Goal: Task Accomplishment & Management: Manage account settings

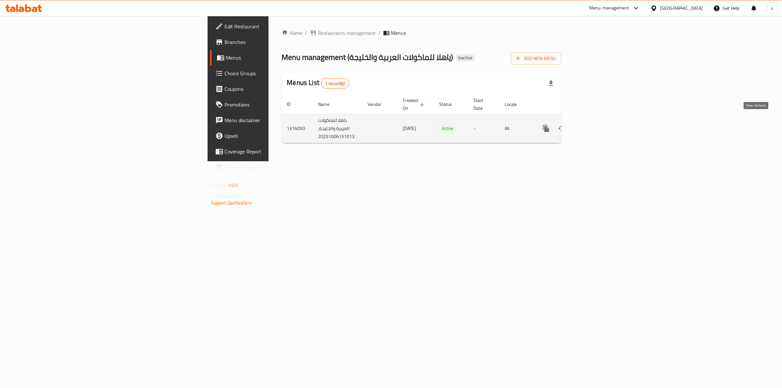
click at [596, 125] on icon "enhanced table" at bounding box center [593, 128] width 6 height 6
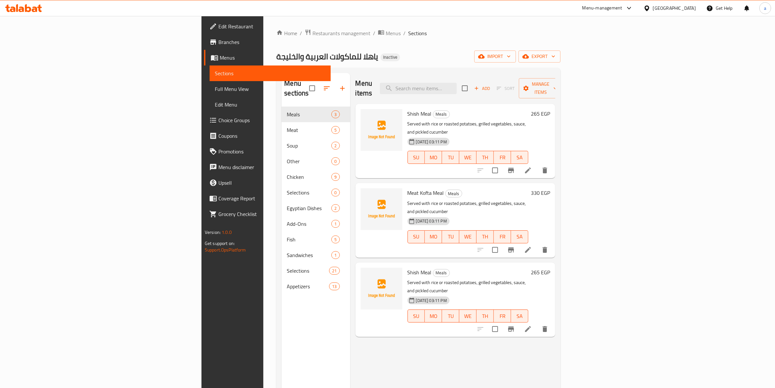
click at [220, 60] on span "Menus" at bounding box center [273, 58] width 106 height 8
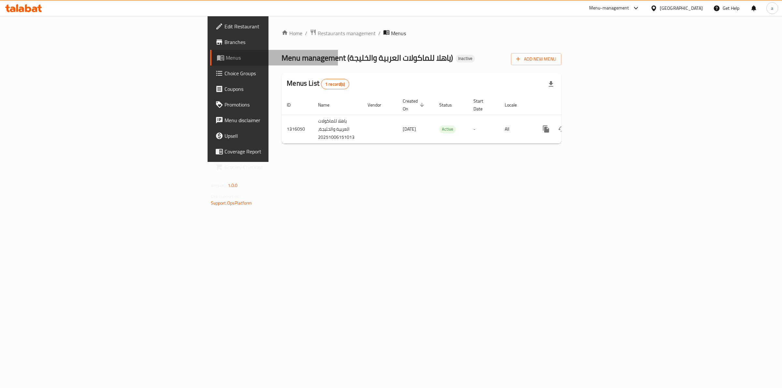
click at [226, 60] on span "Menus" at bounding box center [279, 58] width 107 height 8
click at [561, 54] on button "Add New Menu" at bounding box center [536, 59] width 50 height 12
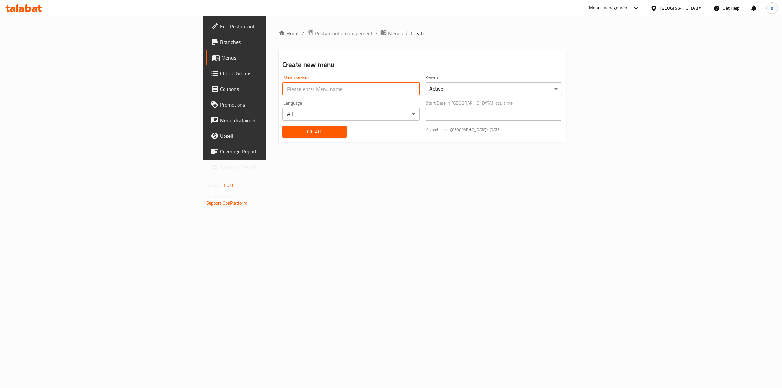
click at [291, 95] on input "text" at bounding box center [350, 88] width 137 height 13
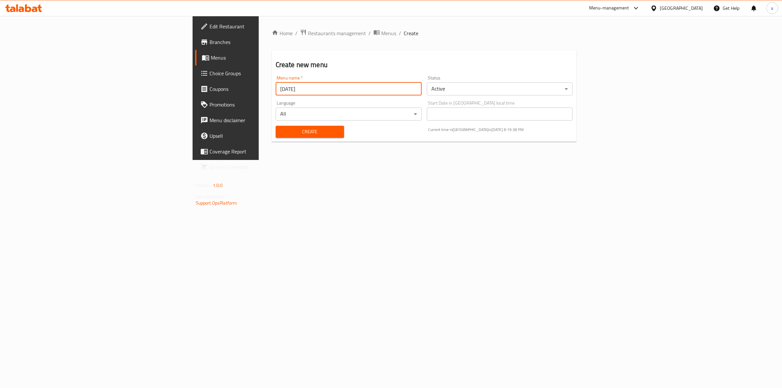
type input "[DATE]"
click at [281, 128] on span "Create" at bounding box center [310, 132] width 58 height 8
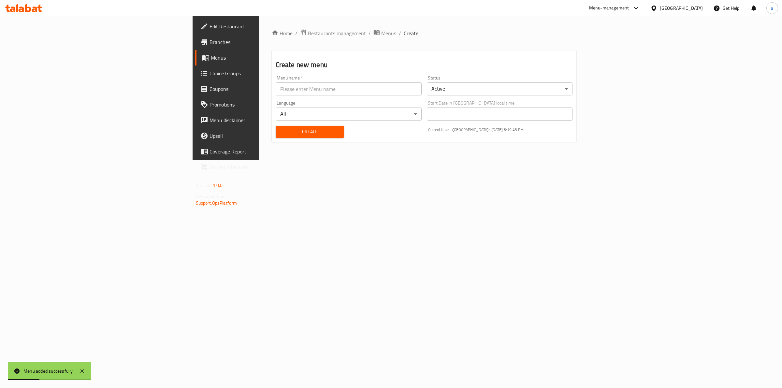
click at [211, 60] on span "Menus" at bounding box center [264, 58] width 107 height 8
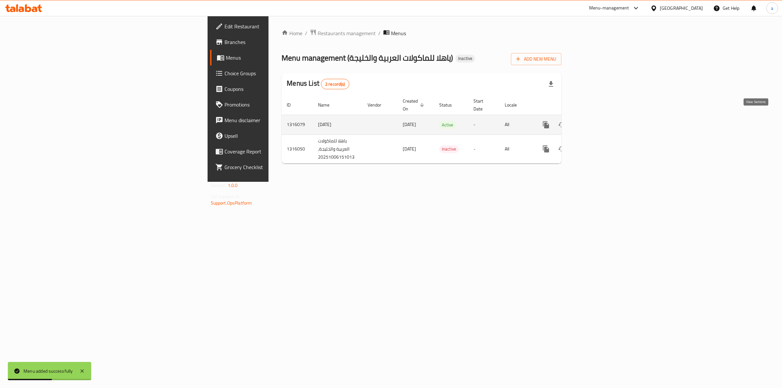
click at [601, 117] on link "enhanced table" at bounding box center [593, 125] width 16 height 16
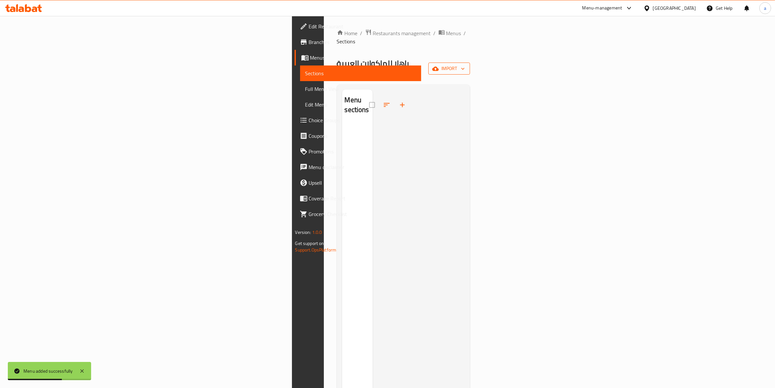
click at [465, 64] on span "import" at bounding box center [449, 68] width 31 height 8
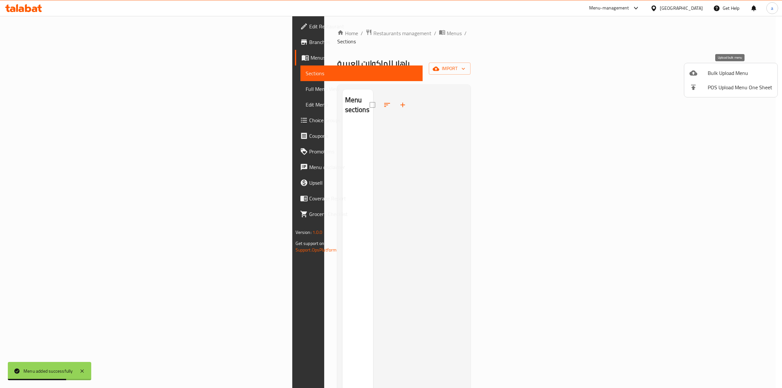
click at [726, 71] on span "Bulk Upload Menu" at bounding box center [739, 73] width 64 height 8
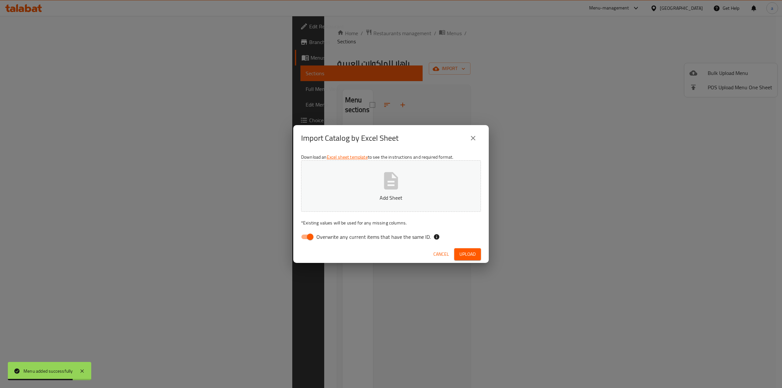
click at [307, 247] on div "Cancel Upload" at bounding box center [390, 254] width 195 height 17
click at [309, 235] on input "Overwrite any current items that have the same ID." at bounding box center [309, 237] width 37 height 12
checkbox input "false"
click at [355, 177] on button "Add Sheet" at bounding box center [391, 185] width 180 height 51
click at [473, 252] on span "Upload" at bounding box center [467, 254] width 16 height 8
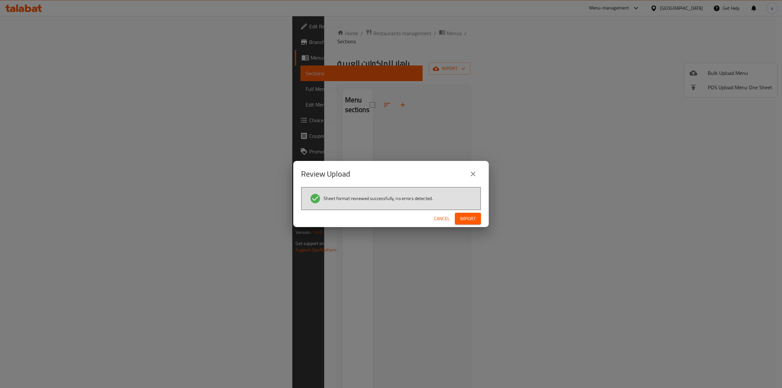
click at [467, 220] on span "Import" at bounding box center [468, 219] width 16 height 8
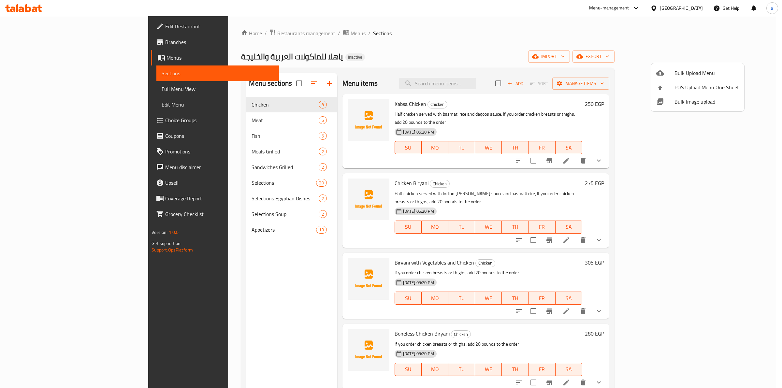
click at [55, 26] on div at bounding box center [391, 194] width 782 height 388
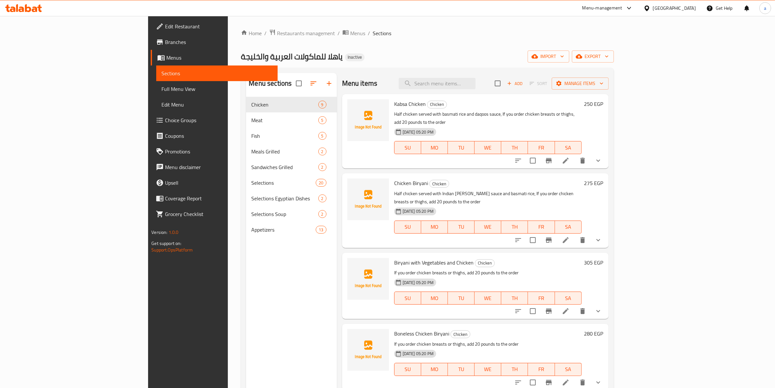
click at [165, 26] on span "Edit Restaurant" at bounding box center [218, 26] width 107 height 8
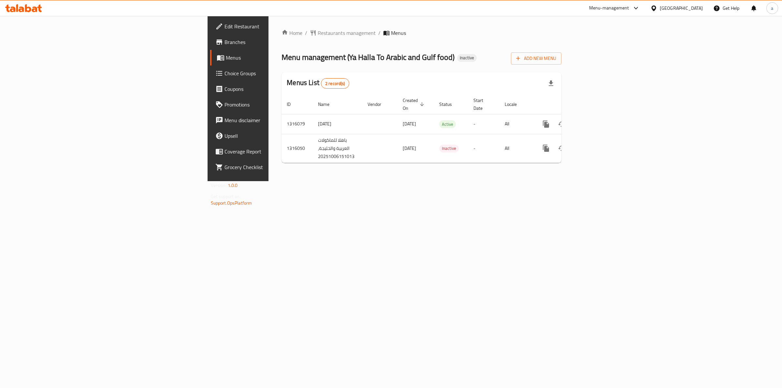
click at [324, 181] on div "Home / Restaurants management / Menus Menu management ( Ya Halla To Arabic and …" at bounding box center [421, 98] width 306 height 165
click at [601, 116] on link "enhanced table" at bounding box center [593, 124] width 16 height 16
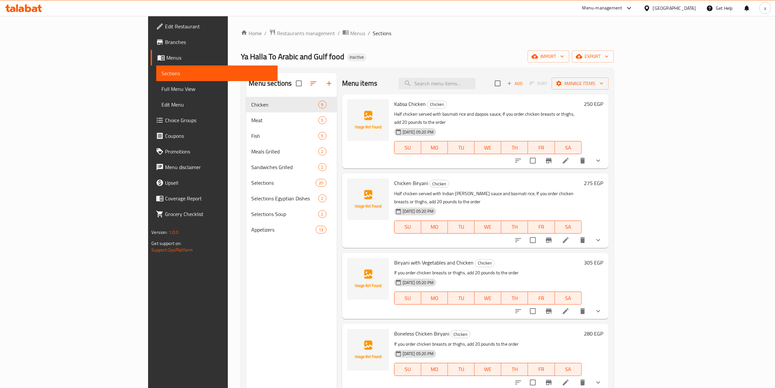
click at [162, 85] on span "Full Menu View" at bounding box center [217, 89] width 111 height 8
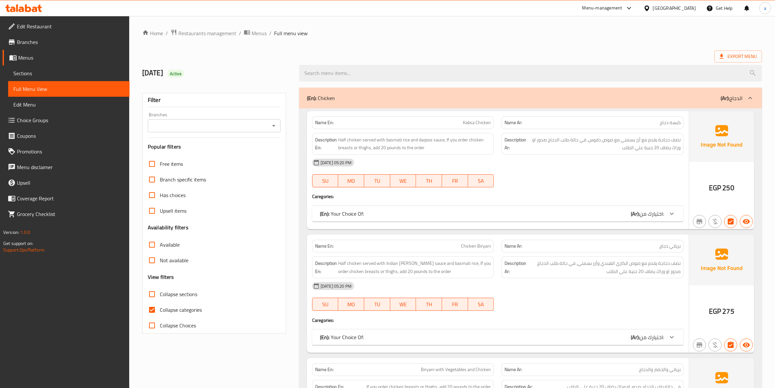
click at [174, 311] on span "Collapse categories" at bounding box center [181, 310] width 42 height 8
click at [160, 311] on input "Collapse categories" at bounding box center [152, 310] width 16 height 16
checkbox input "false"
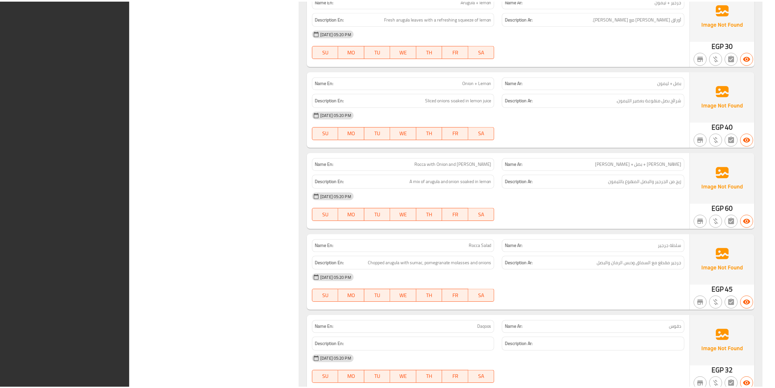
scroll to position [6487, 0]
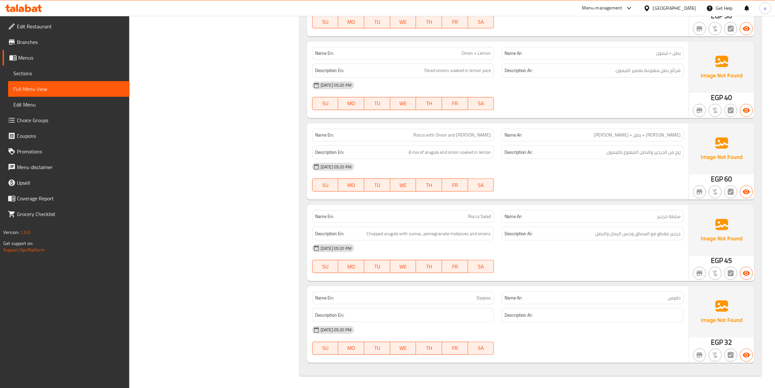
click at [96, 71] on span "Sections" at bounding box center [68, 73] width 111 height 8
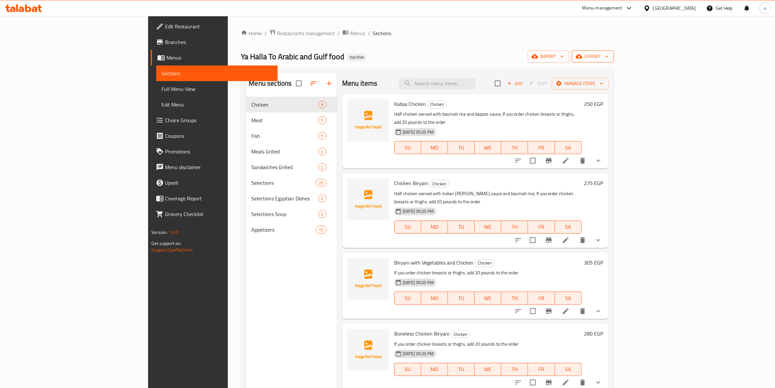
click at [614, 51] on button "export" at bounding box center [593, 56] width 42 height 12
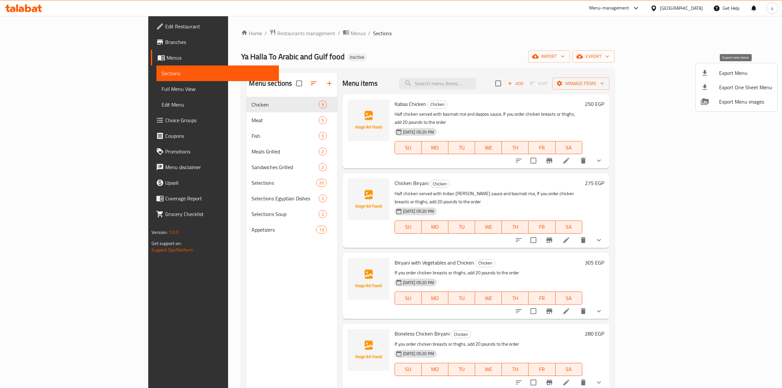
click at [738, 69] on span "Export Menu" at bounding box center [745, 73] width 53 height 8
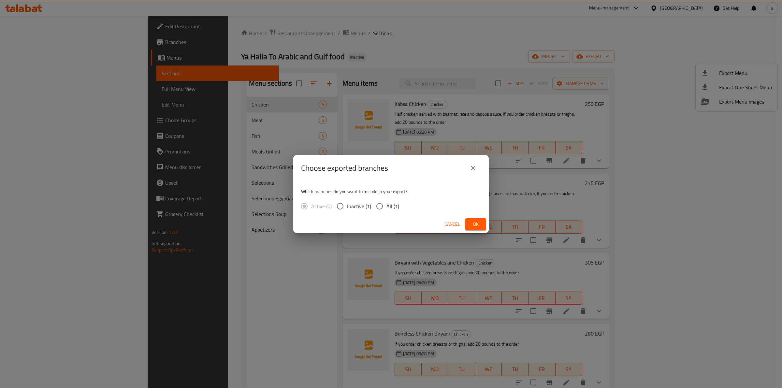
click at [385, 204] on input "All (1)" at bounding box center [380, 206] width 14 height 14
radio input "true"
click at [478, 225] on span "Ok" at bounding box center [475, 224] width 10 height 8
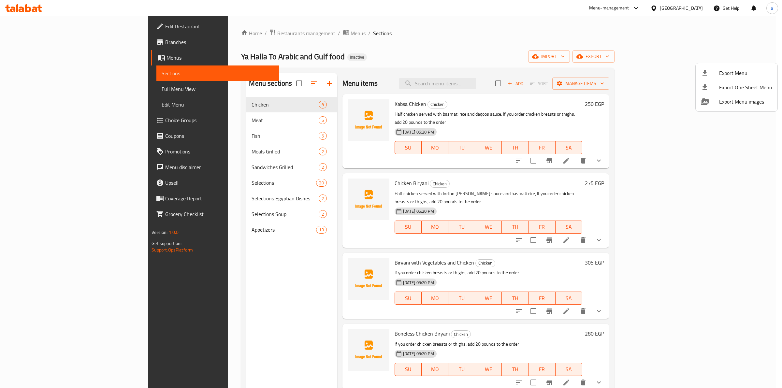
click at [90, 28] on div at bounding box center [391, 194] width 782 height 388
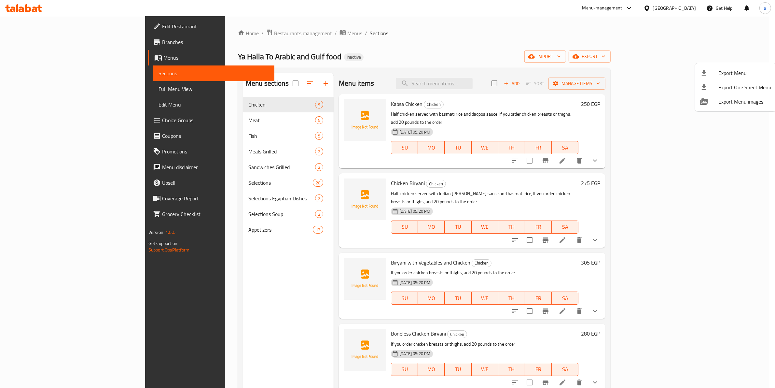
click at [162, 28] on span "Edit Restaurant" at bounding box center [215, 26] width 107 height 8
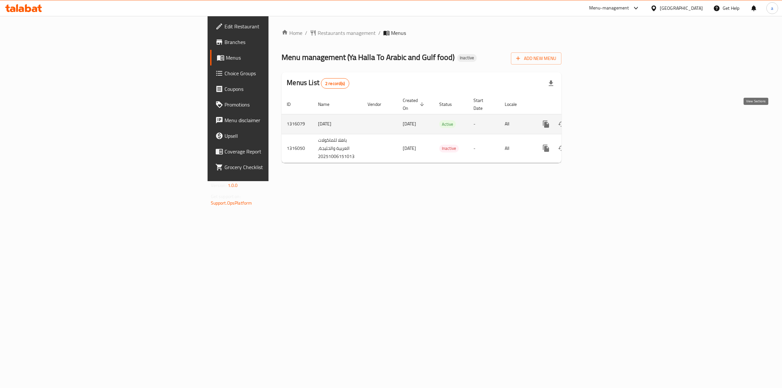
click at [597, 120] on icon "enhanced table" at bounding box center [593, 124] width 8 height 8
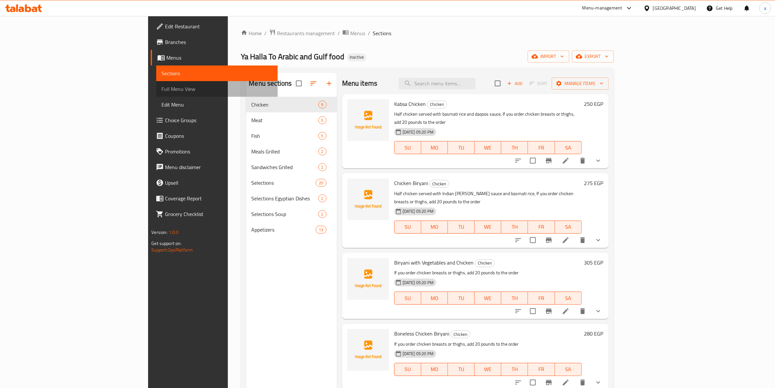
click at [162, 87] on span "Full Menu View" at bounding box center [217, 89] width 111 height 8
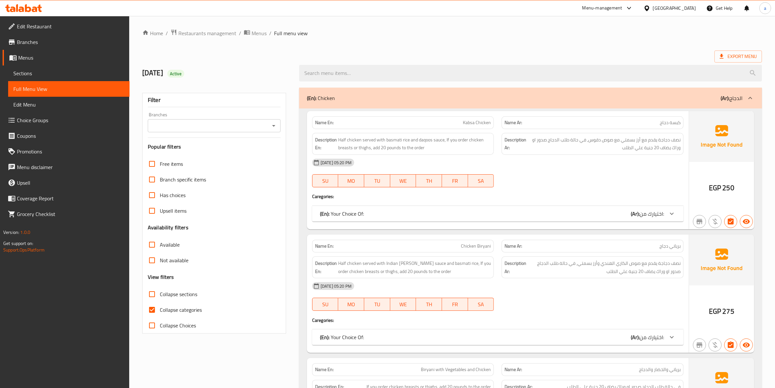
click at [167, 311] on span "Collapse categories" at bounding box center [181, 310] width 42 height 8
click at [160, 311] on input "Collapse categories" at bounding box center [152, 310] width 16 height 16
checkbox input "false"
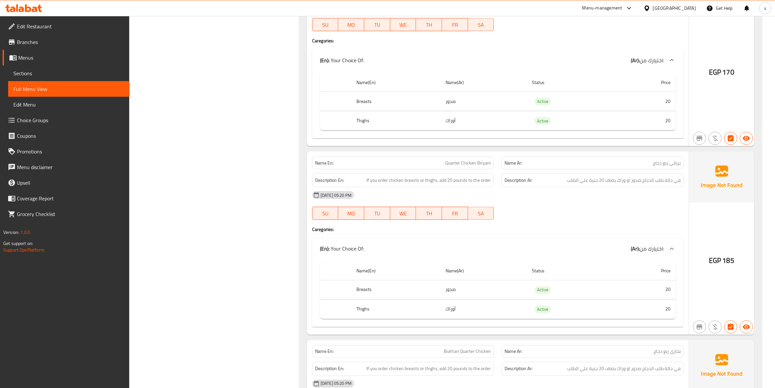
scroll to position [1140, 0]
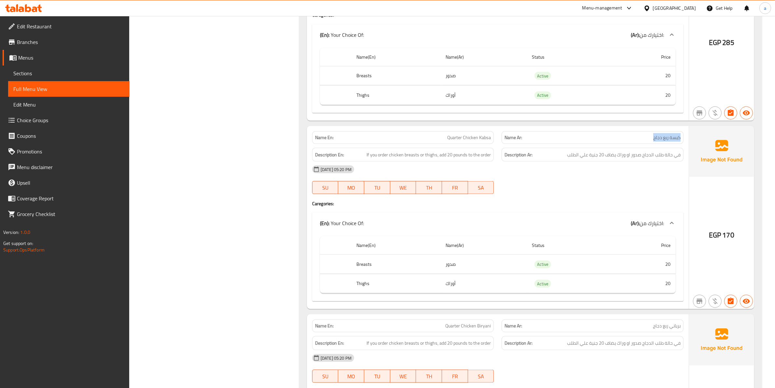
drag, startPoint x: 644, startPoint y: 144, endPoint x: 685, endPoint y: 142, distance: 40.7
click at [685, 142] on div "Name Ar: كبسة ربع دجاج" at bounding box center [593, 137] width 190 height 21
copy span "كبسة ربع دجاج"
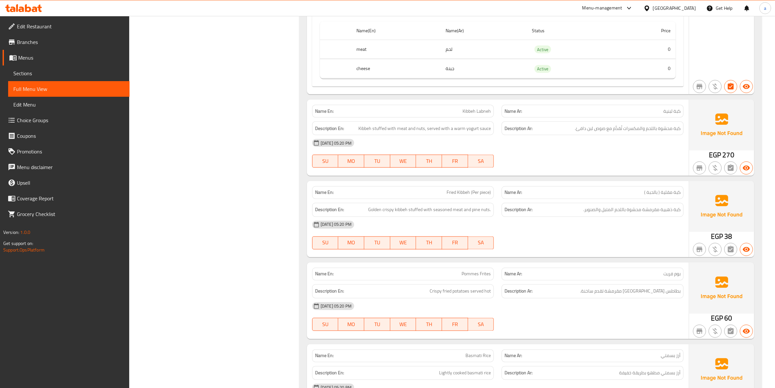
drag, startPoint x: 406, startPoint y: 191, endPoint x: 210, endPoint y: 188, distance: 196.1
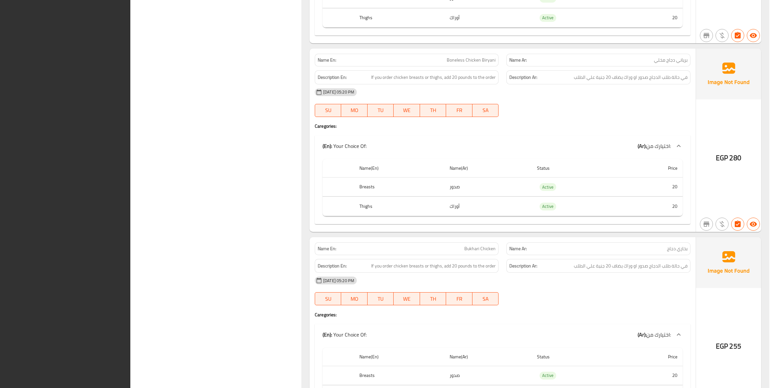
scroll to position [966, 0]
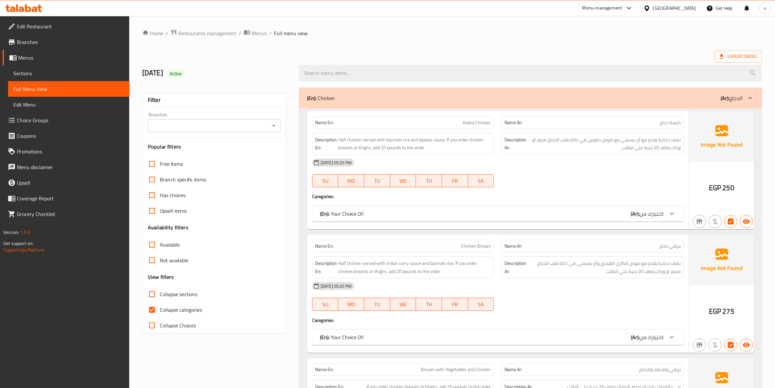
click at [51, 57] on span "Menus" at bounding box center [71, 58] width 106 height 8
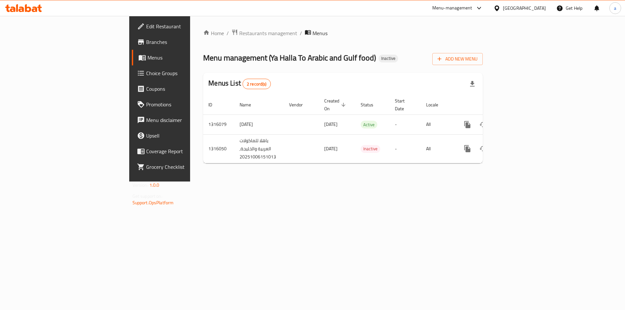
click at [146, 39] on span "Branches" at bounding box center [187, 42] width 82 height 8
